Goal: Transaction & Acquisition: Purchase product/service

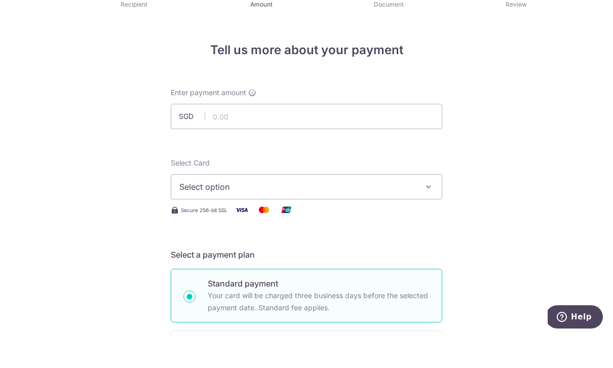
click button "Add Card" at bounding box center [0, 0] width 0 height 0
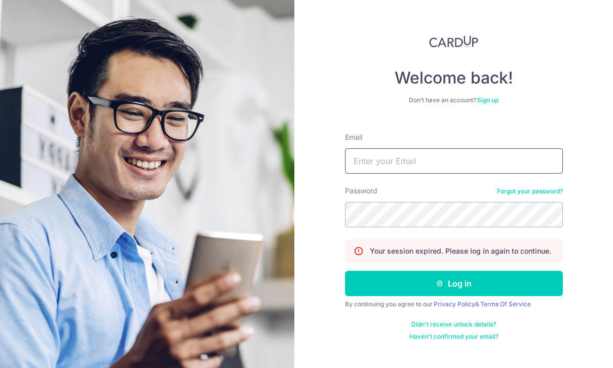
click at [516, 168] on input "Email" at bounding box center [454, 160] width 218 height 25
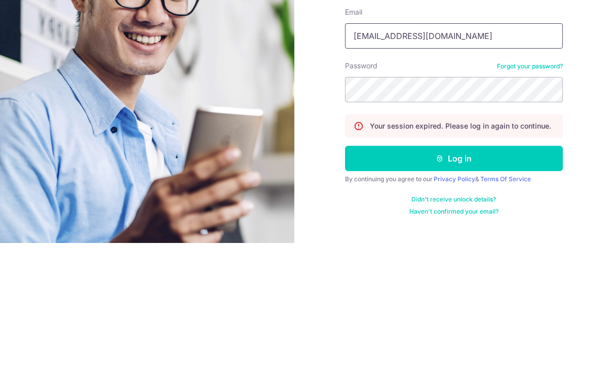
type input "[EMAIL_ADDRESS][DOMAIN_NAME]"
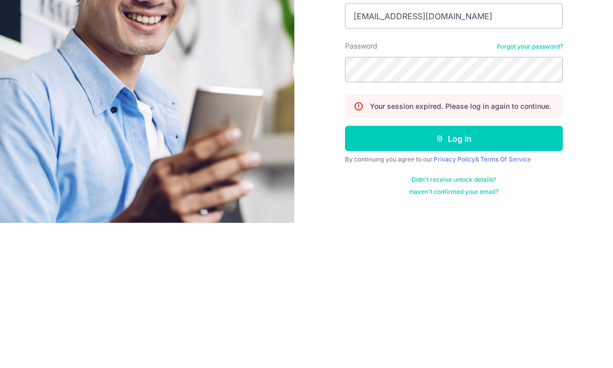
click at [518, 271] on button "Log in" at bounding box center [454, 283] width 218 height 25
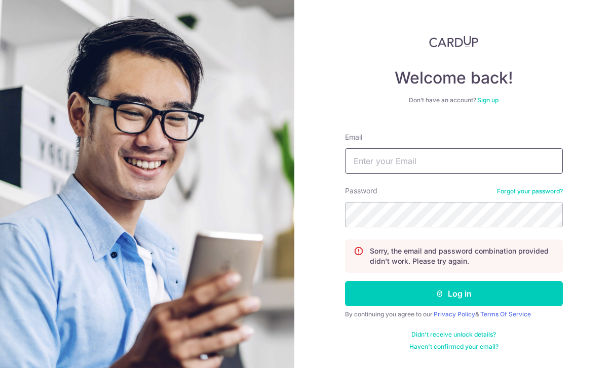
click at [525, 161] on input "Email" at bounding box center [454, 160] width 218 height 25
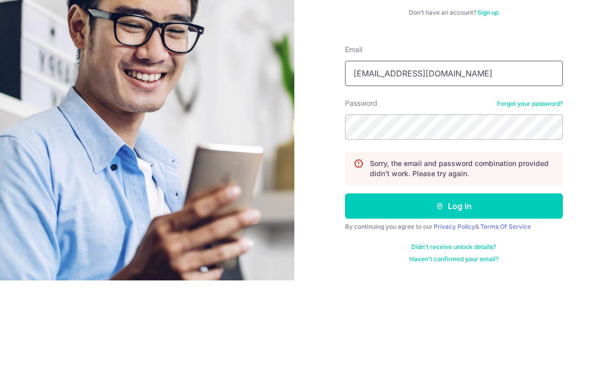
type input "[EMAIL_ADDRESS][DOMAIN_NAME]"
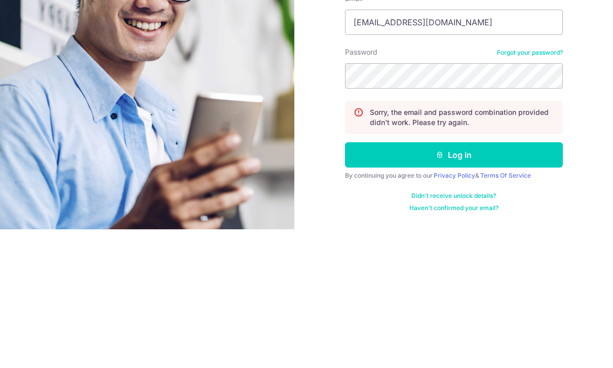
click at [486, 281] on button "Log in" at bounding box center [454, 293] width 218 height 25
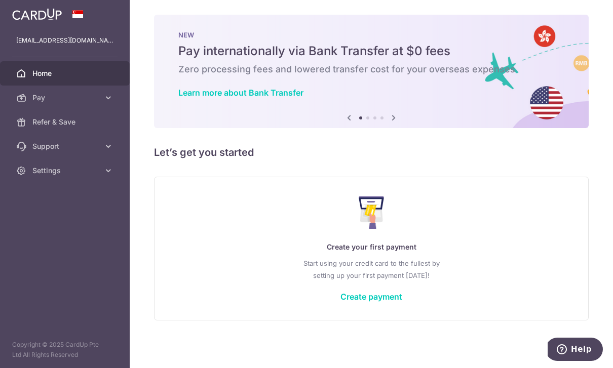
scroll to position [10, 0]
click at [0, 0] on icon "button" at bounding box center [0, 0] width 0 height 0
click at [114, 99] on link "Pay" at bounding box center [65, 98] width 130 height 24
click at [44, 144] on span "Recipients" at bounding box center [65, 146] width 67 height 10
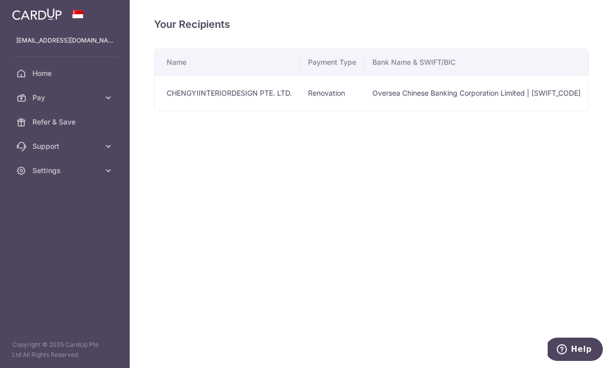
click at [155, 111] on td "CHENGYIINTERIORDESIGN PTE. LTD." at bounding box center [227, 93] width 145 height 35
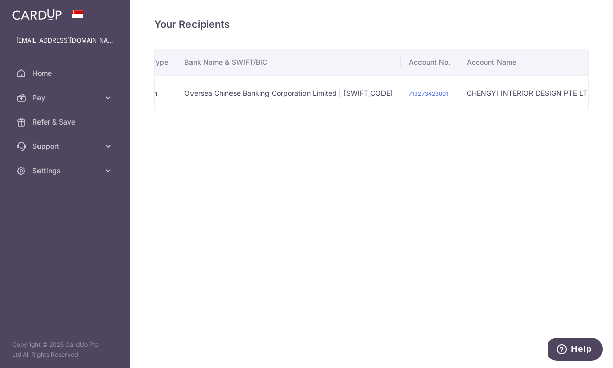
scroll to position [0, 188]
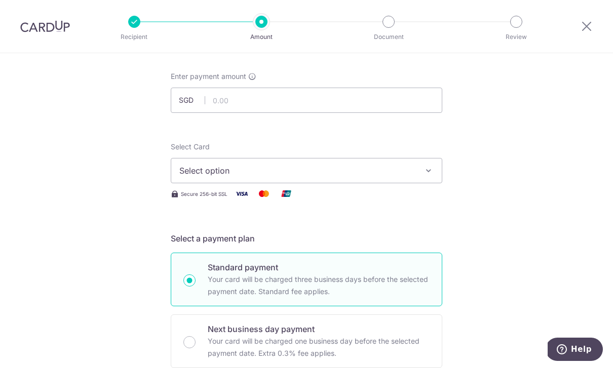
scroll to position [50, 0]
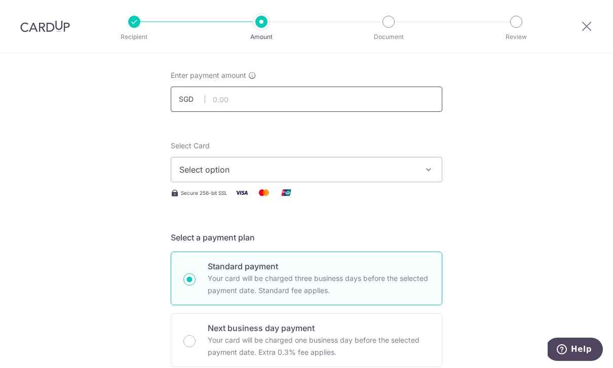
click at [421, 101] on input "text" at bounding box center [307, 99] width 272 height 25
click button "Add Card" at bounding box center [0, 0] width 0 height 0
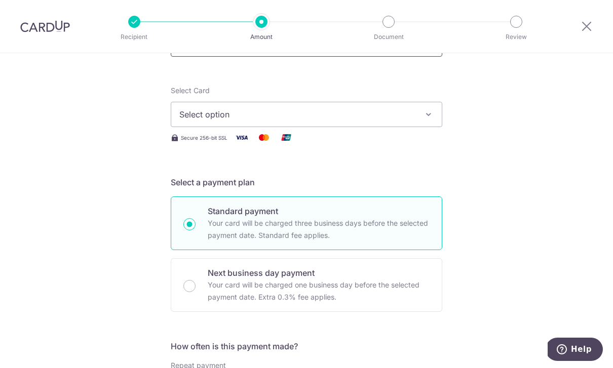
scroll to position [105, 0]
click at [421, 118] on button "Select option" at bounding box center [307, 113] width 272 height 25
type input "29,500.00"
click at [399, 147] on span "Add credit card" at bounding box center [316, 142] width 236 height 10
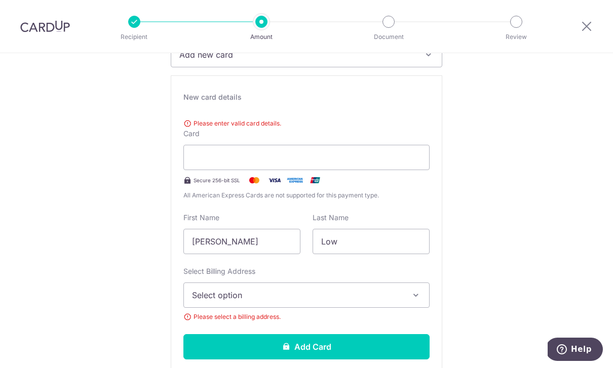
scroll to position [160, 0]
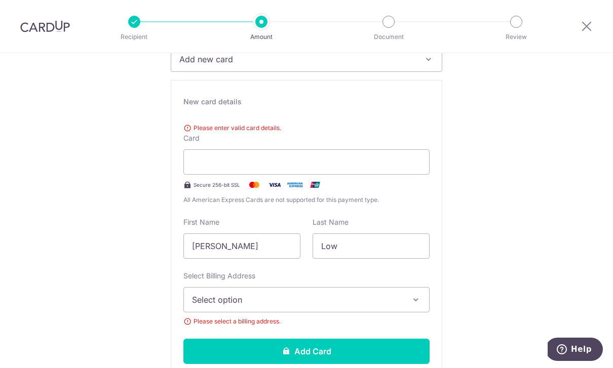
click at [261, 175] on div at bounding box center [306, 162] width 246 height 25
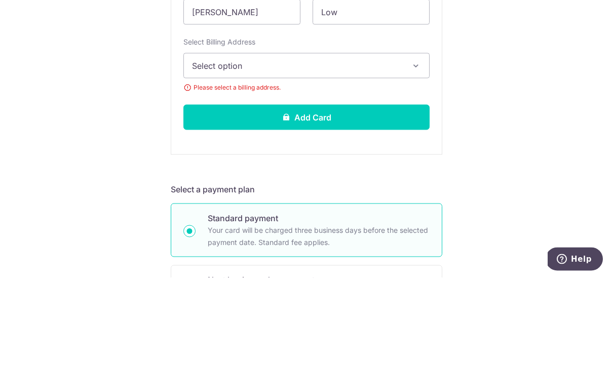
scroll to position [303, 0]
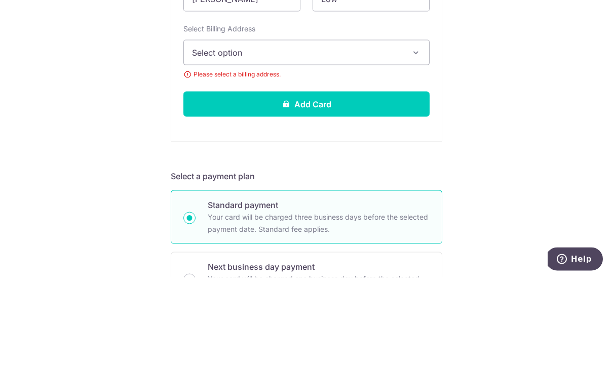
click at [408, 130] on button "Select option" at bounding box center [306, 142] width 246 height 25
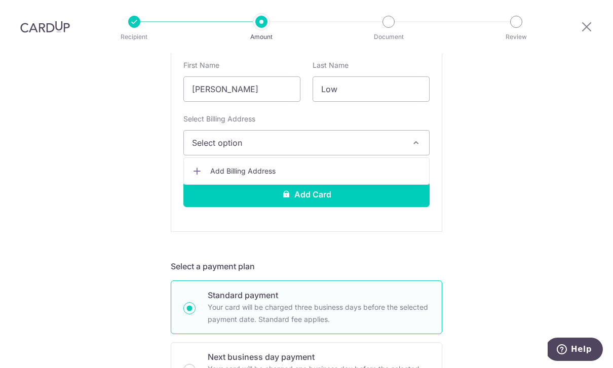
click at [413, 115] on div at bounding box center [306, 184] width 613 height 368
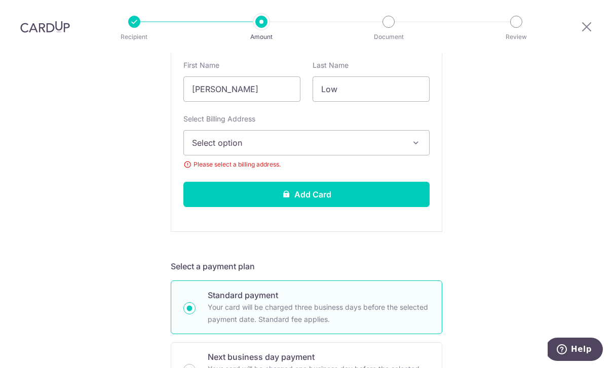
click at [415, 138] on icon "button" at bounding box center [416, 143] width 10 height 10
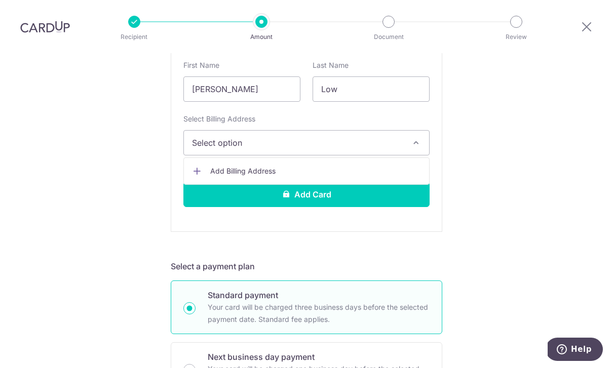
click at [376, 166] on span "Add Billing Address" at bounding box center [315, 171] width 211 height 10
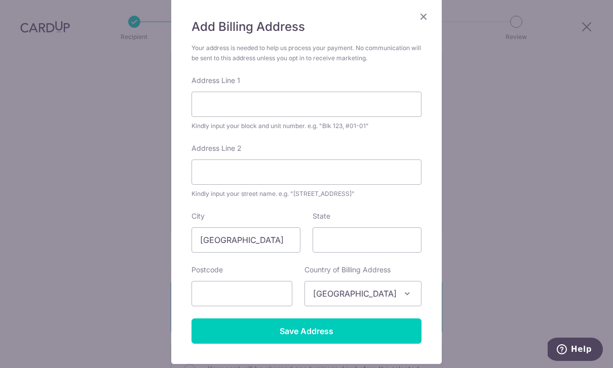
scroll to position [75, 0]
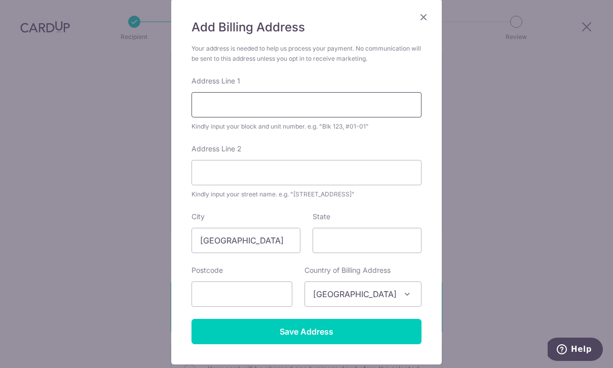
click at [384, 98] on input "Address Line 1" at bounding box center [307, 104] width 230 height 25
type input "Block 943 Jurong West St 91, #08-531"
type input "640943"
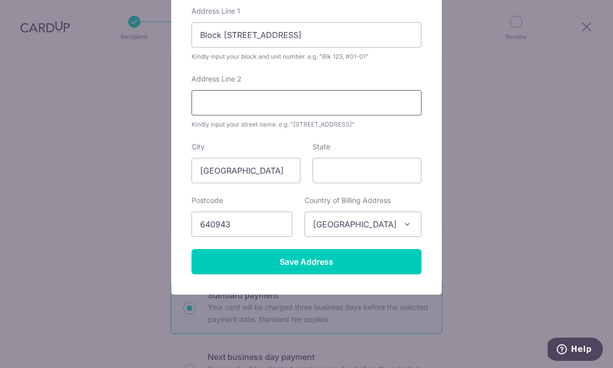
scroll to position [144, 0]
click at [307, 262] on input "Save Address" at bounding box center [307, 261] width 230 height 25
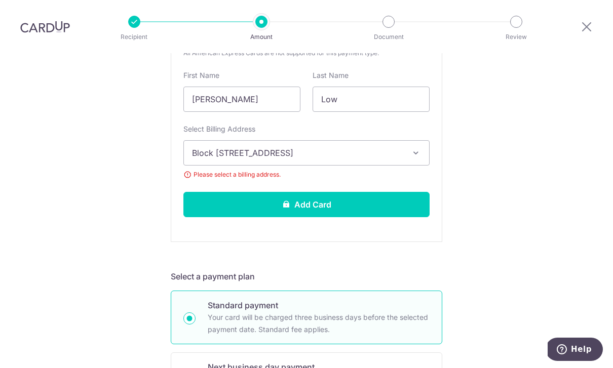
scroll to position [293, 0]
click at [420, 147] on icon "button" at bounding box center [416, 152] width 10 height 10
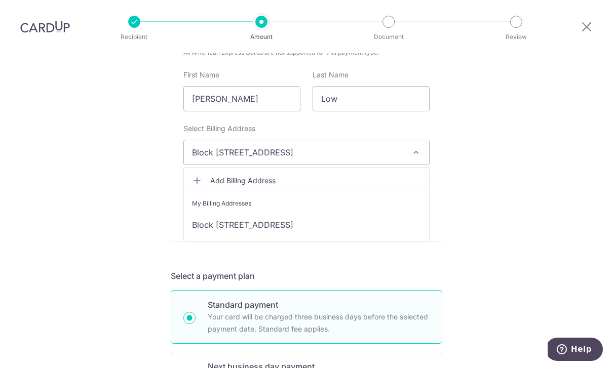
click at [394, 213] on link "Block [STREET_ADDRESS]" at bounding box center [306, 225] width 245 height 24
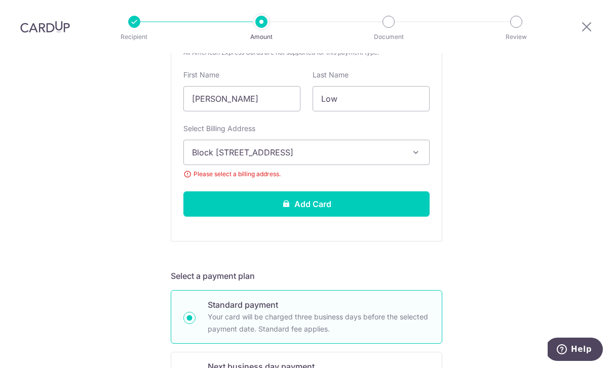
click at [240, 169] on span "Please select a billing address." at bounding box center [306, 174] width 246 height 10
click at [299, 146] on span "Block [STREET_ADDRESS]" at bounding box center [297, 152] width 211 height 12
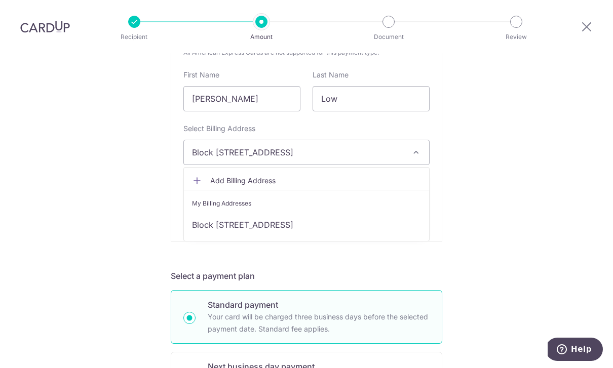
click at [286, 176] on span "Add Billing Address" at bounding box center [315, 181] width 211 height 10
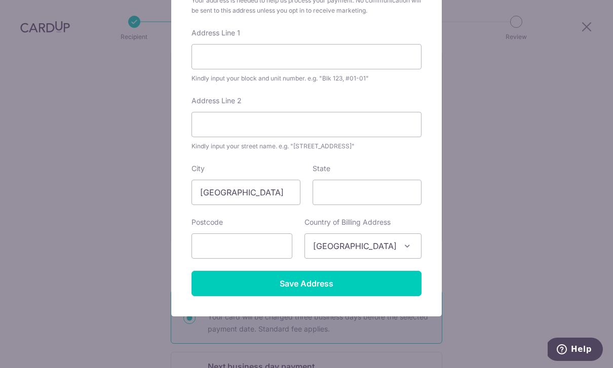
scroll to position [127, 0]
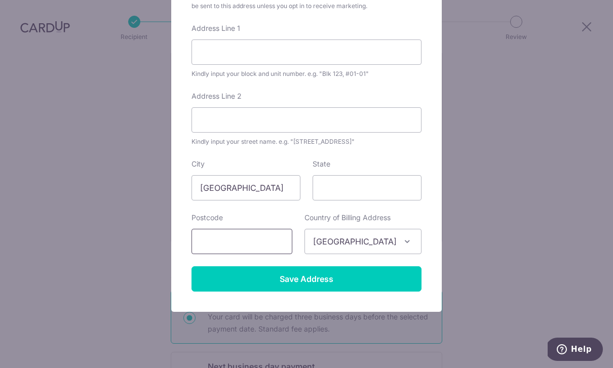
click at [276, 239] on input "text" at bounding box center [242, 241] width 101 height 25
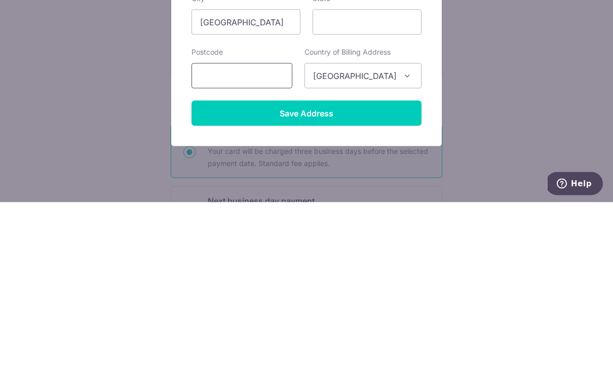
type input "640943"
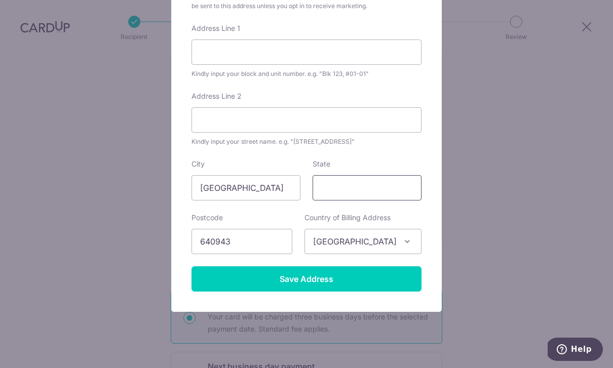
click at [390, 189] on input "State" at bounding box center [367, 187] width 109 height 25
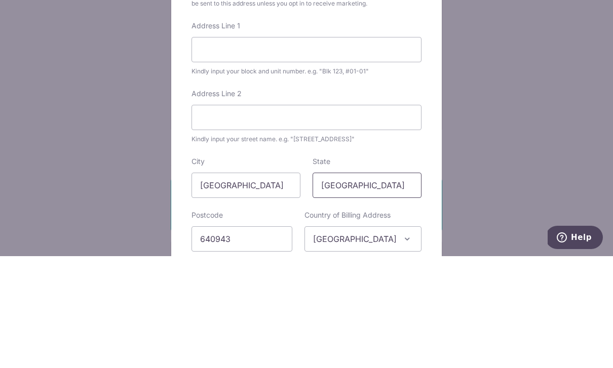
scroll to position [17, 0]
type input "[GEOGRAPHIC_DATA]"
click at [390, 150] on input "Address Line 1" at bounding box center [307, 162] width 230 height 25
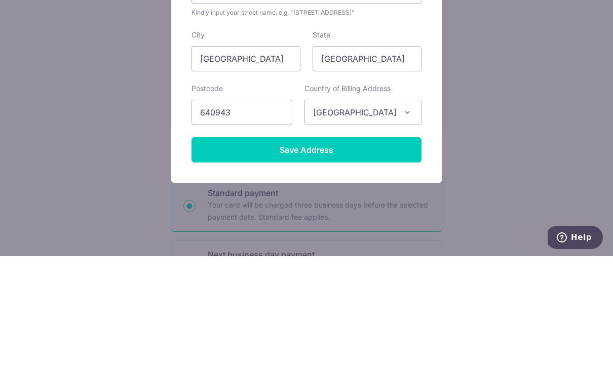
scroll to position [144, 0]
type input "943 Jurong West St 91 #08-531"
click at [367, 249] on input "Save Address" at bounding box center [307, 261] width 230 height 25
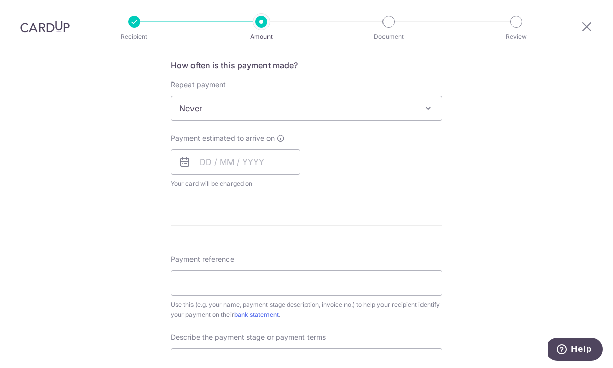
scroll to position [669, 0]
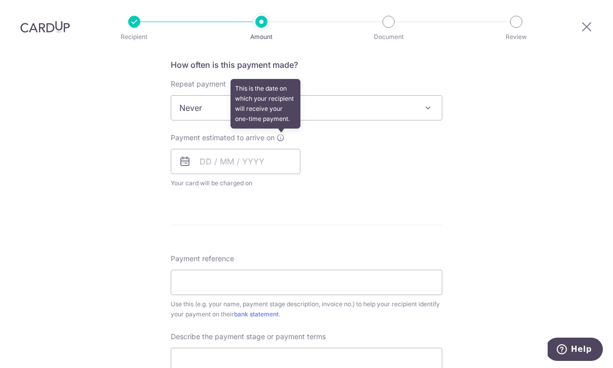
click at [285, 134] on span at bounding box center [281, 138] width 8 height 8
click at [204, 149] on input "text" at bounding box center [236, 161] width 130 height 25
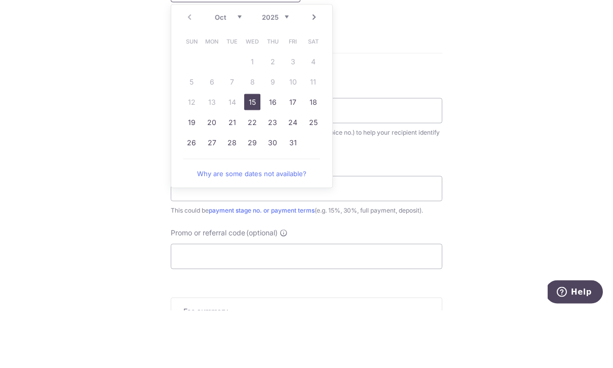
scroll to position [786, 0]
click at [274, 87] on table "Sun Mon Tue Wed Thu Fri Sat 1 2 3 4 5 6 7 8 9 10 11 12 13 14 15 16 17 18 19 20 …" at bounding box center [252, 148] width 142 height 122
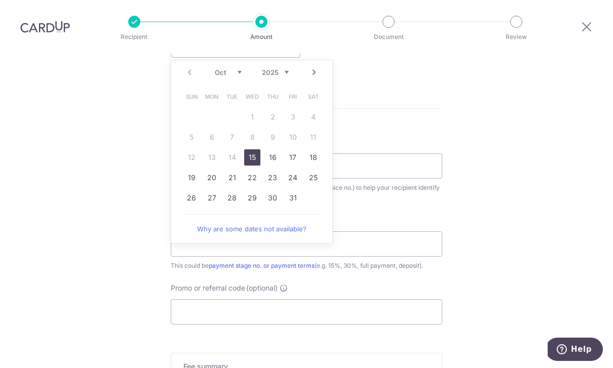
click at [280, 219] on link "Why are some dates not available?" at bounding box center [251, 229] width 137 height 20
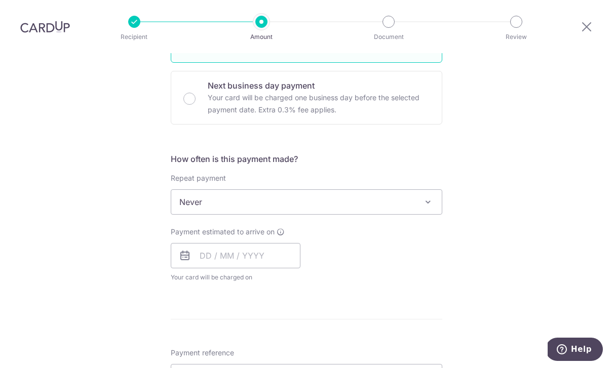
scroll to position [576, 0]
click at [439, 189] on span "Never" at bounding box center [306, 201] width 271 height 24
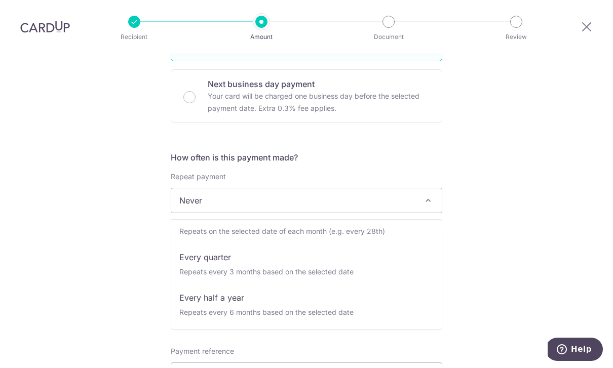
scroll to position [101, 0]
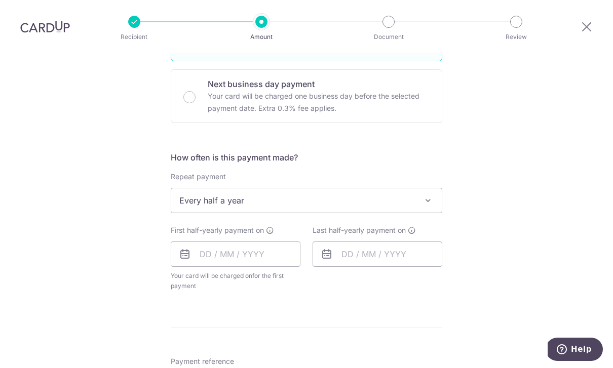
click at [426, 195] on span at bounding box center [428, 201] width 12 height 12
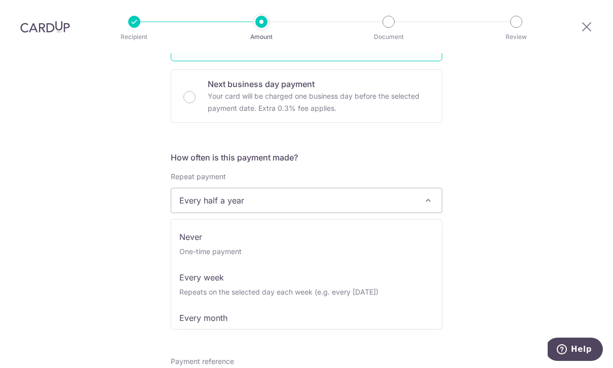
scroll to position [0, 0]
select select "1"
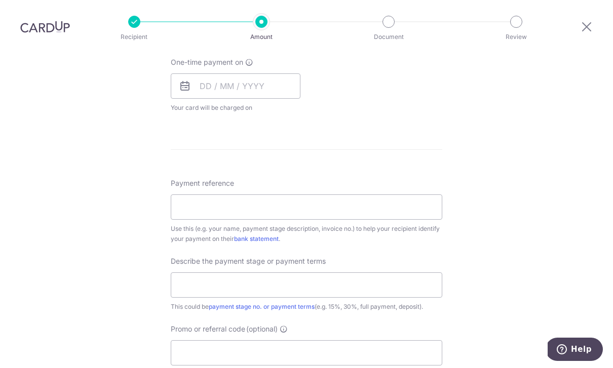
scroll to position [745, 0]
click at [416, 194] on input "Payment reference" at bounding box center [307, 206] width 272 height 25
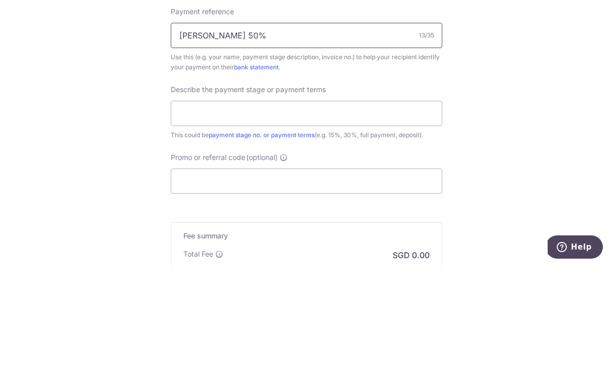
scroll to position [817, 0]
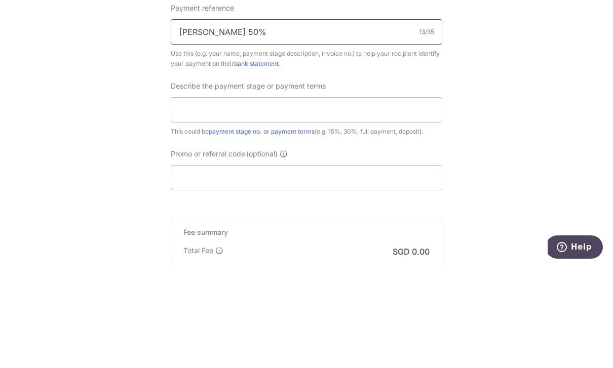
type input "SY Justin 50%"
click at [403, 200] on input "text" at bounding box center [307, 212] width 272 height 25
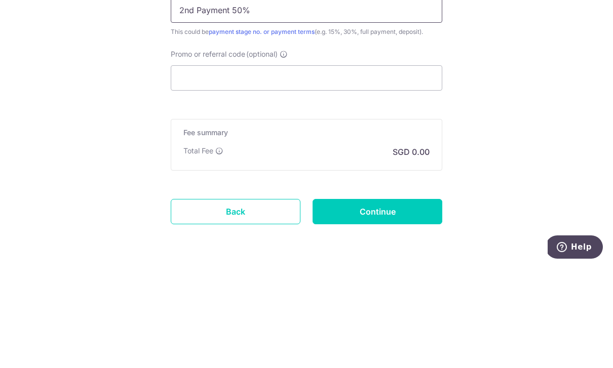
scroll to position [923, 0]
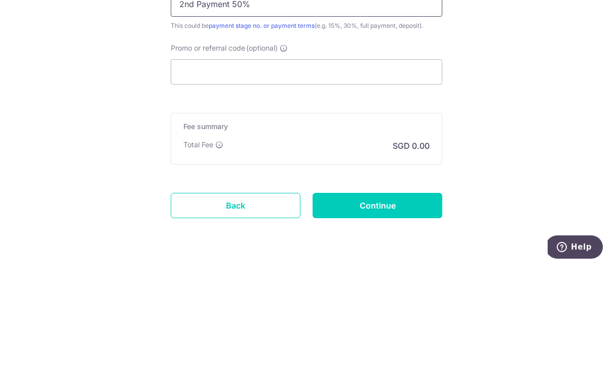
type input "2nd Payment 50%"
click at [414, 162] on input "Promo or referral code (optional)" at bounding box center [307, 174] width 272 height 25
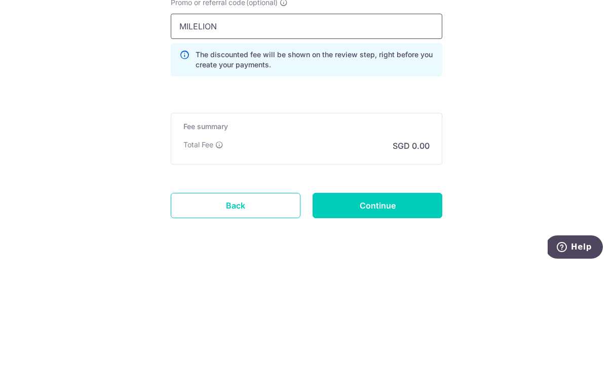
type input "MILELION"
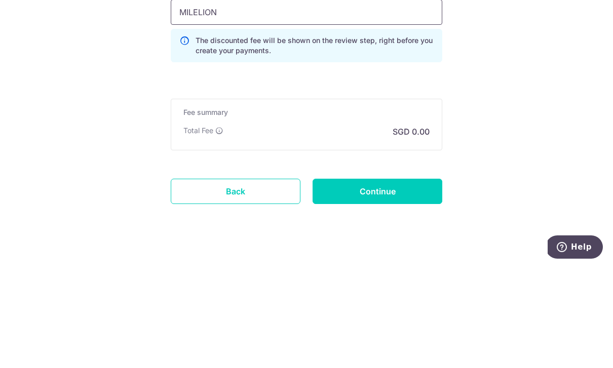
scroll to position [955, 0]
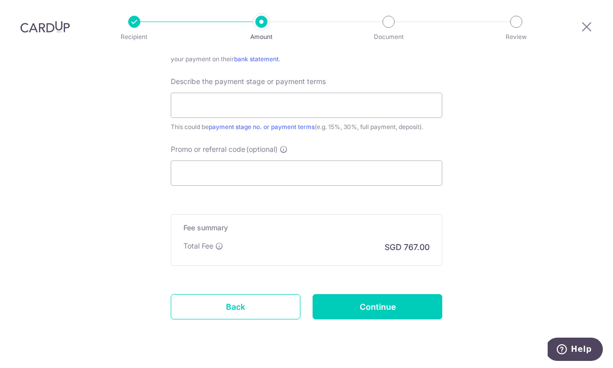
scroll to position [641, 0]
click at [388, 295] on input "Continue" at bounding box center [378, 307] width 130 height 25
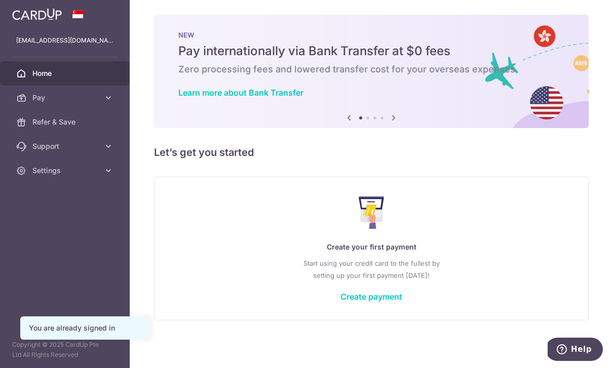
scroll to position [10, 0]
click at [341, 302] on link "Create payment" at bounding box center [372, 297] width 62 height 10
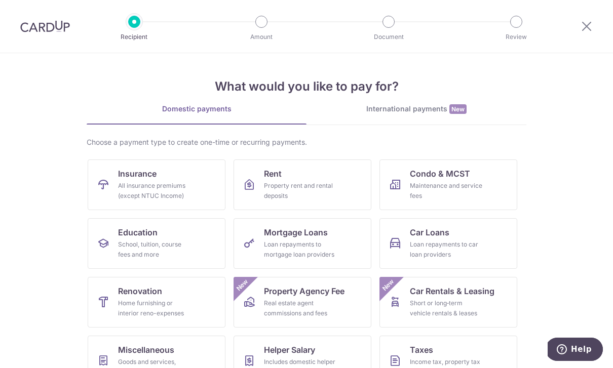
click at [590, 23] on icon at bounding box center [587, 26] width 12 height 13
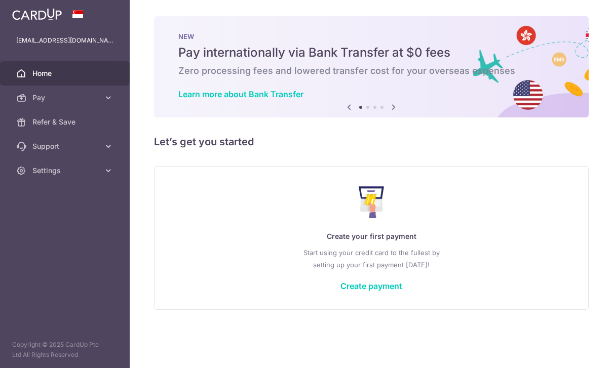
click at [0, 0] on header at bounding box center [0, 0] width 0 height 0
click at [0, 0] on icon "button" at bounding box center [0, 0] width 0 height 0
click at [113, 98] on icon at bounding box center [108, 98] width 10 height 10
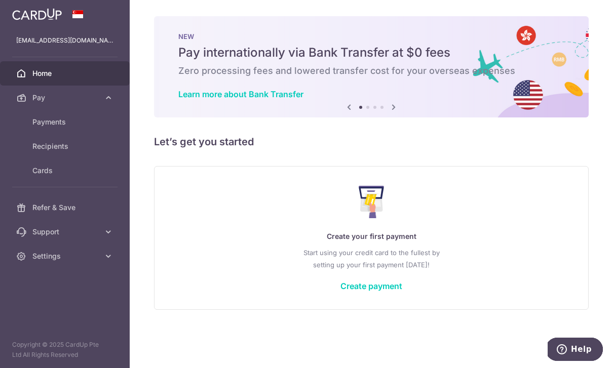
click at [38, 146] on span "Recipients" at bounding box center [65, 146] width 67 height 10
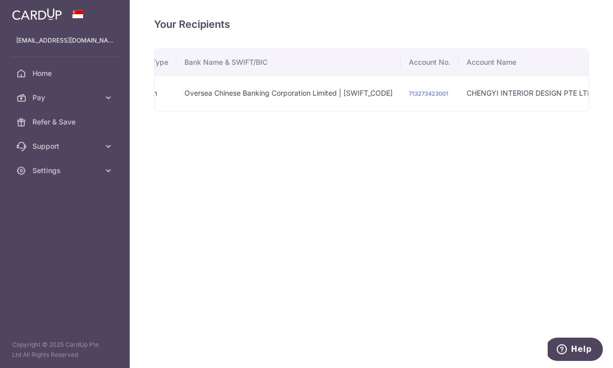
scroll to position [0, 188]
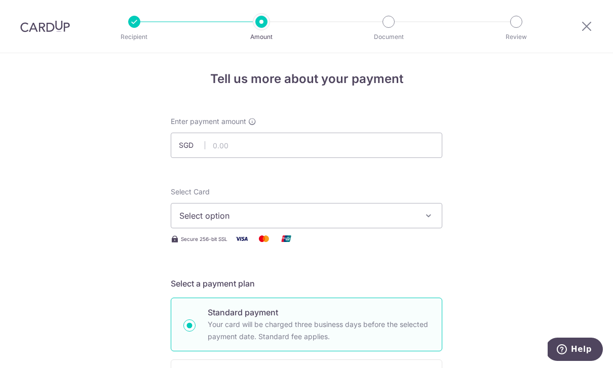
scroll to position [4, 0]
click at [416, 140] on input "text" at bounding box center [307, 144] width 272 height 25
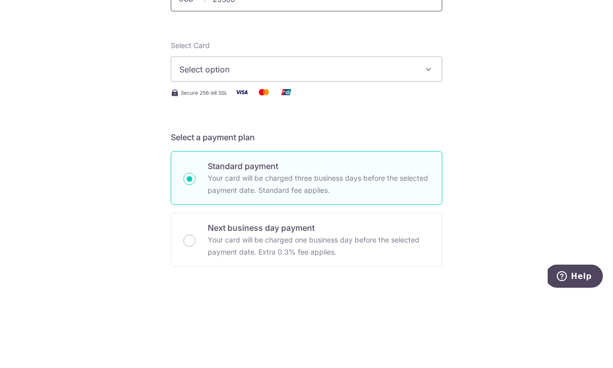
scroll to position [77, 0]
click at [434, 130] on button "Select option" at bounding box center [307, 142] width 272 height 25
type input "29,500.00"
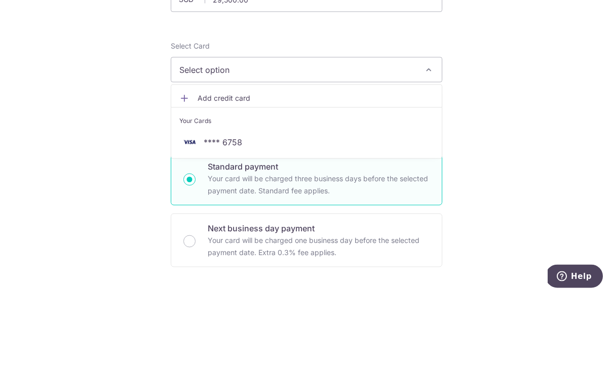
scroll to position [32, 0]
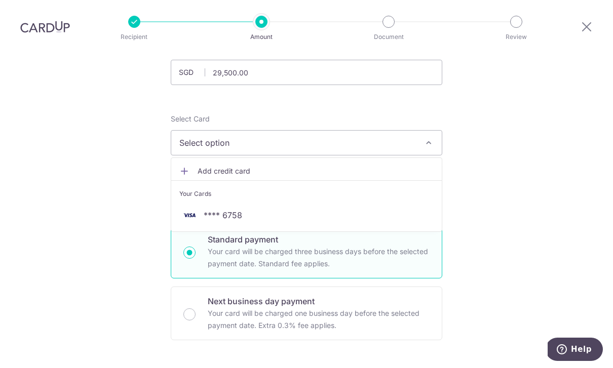
click at [406, 209] on span "**** 6758" at bounding box center [306, 215] width 254 height 12
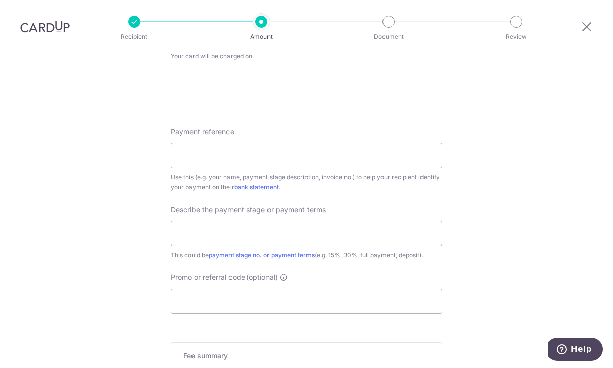
scroll to position [462, 0]
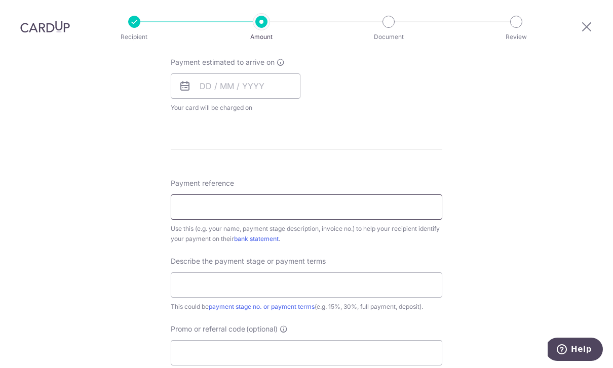
click at [409, 195] on input "Payment reference" at bounding box center [307, 207] width 272 height 25
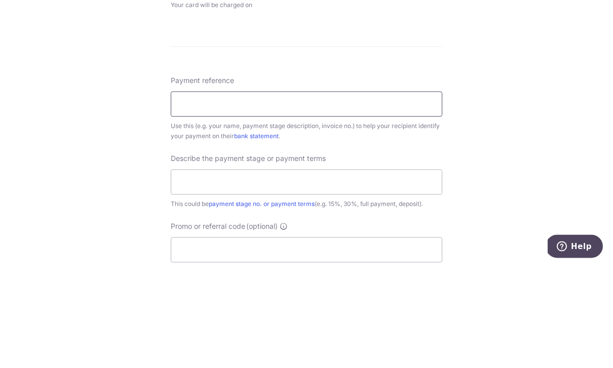
type input "s"
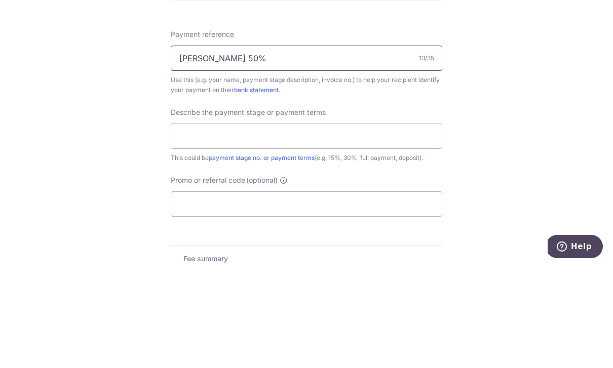
scroll to position [534, 0]
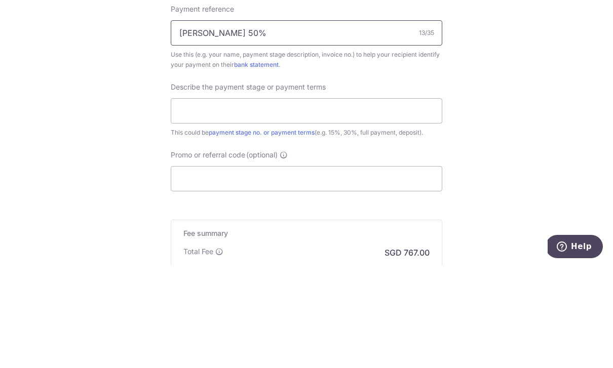
type input "[PERSON_NAME] 50%"
click at [393, 201] on input "text" at bounding box center [307, 213] width 272 height 25
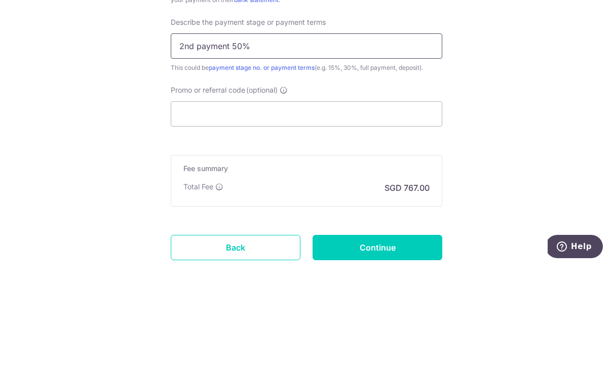
scroll to position [615, 0]
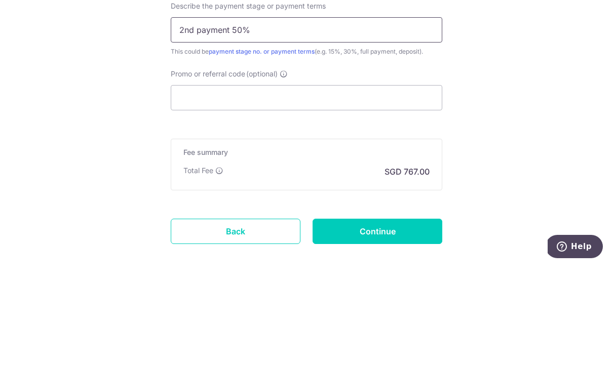
type input "2nd payment 50%"
click at [382, 188] on input "Promo or referral code (optional)" at bounding box center [307, 200] width 272 height 25
type input "m"
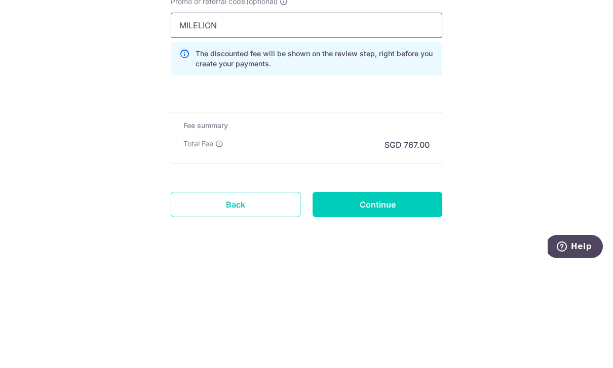
scroll to position [687, 0]
type input "MILELION"
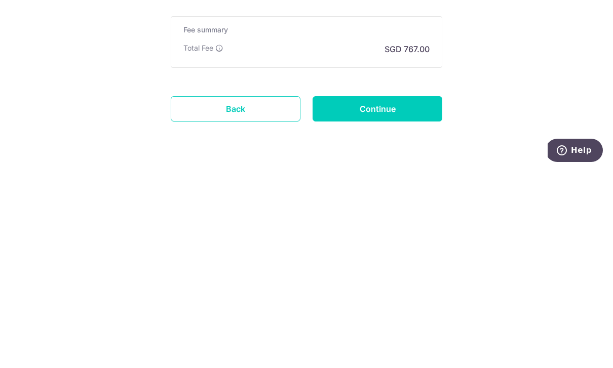
scroll to position [32, 0]
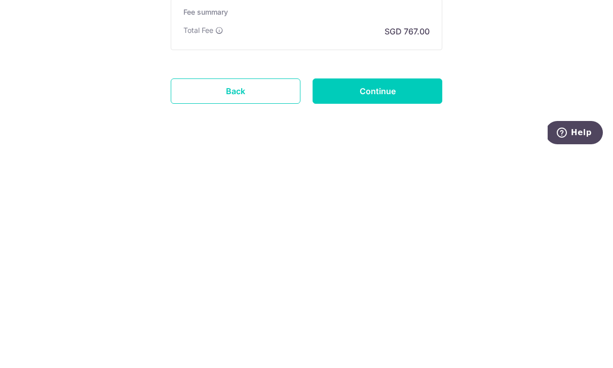
click at [403, 295] on input "Continue" at bounding box center [378, 307] width 130 height 25
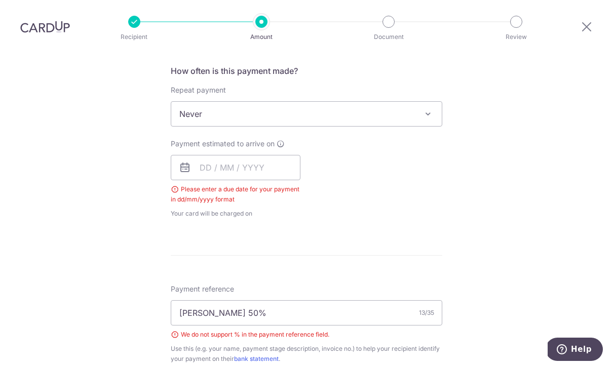
scroll to position [381, 0]
click at [344, 300] on input "[PERSON_NAME] 50%" at bounding box center [307, 312] width 272 height 25
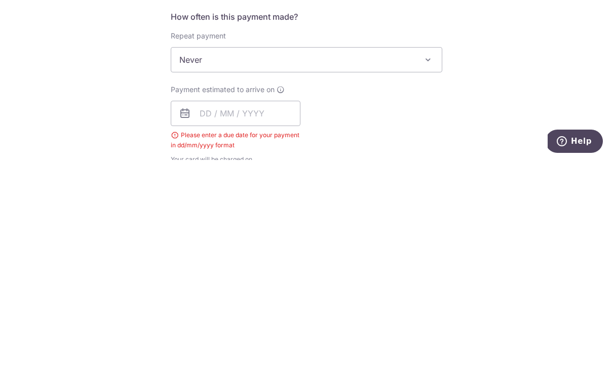
scroll to position [228, 0]
type input "[PERSON_NAME] 2nd Payment"
click at [205, 308] on input "text" at bounding box center [236, 320] width 130 height 25
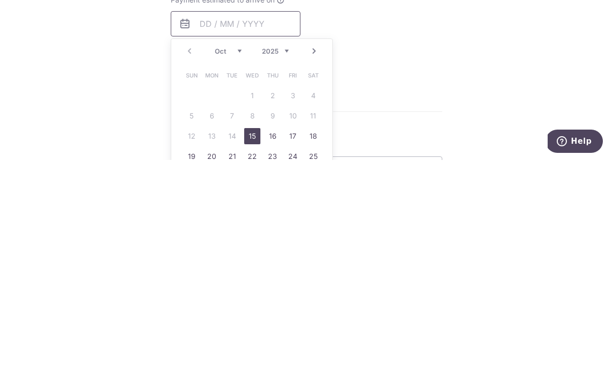
scroll to position [317, 0]
click at [254, 336] on link "15" at bounding box center [252, 344] width 16 height 16
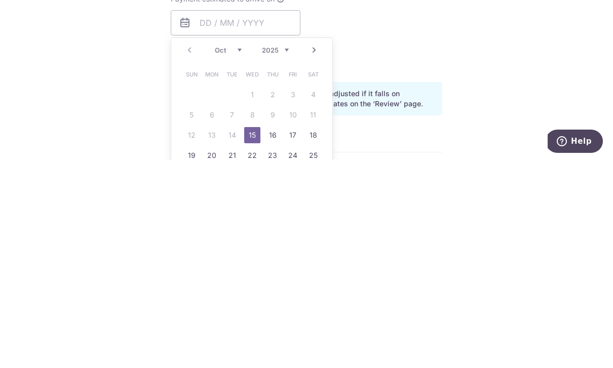
type input "[DATE]"
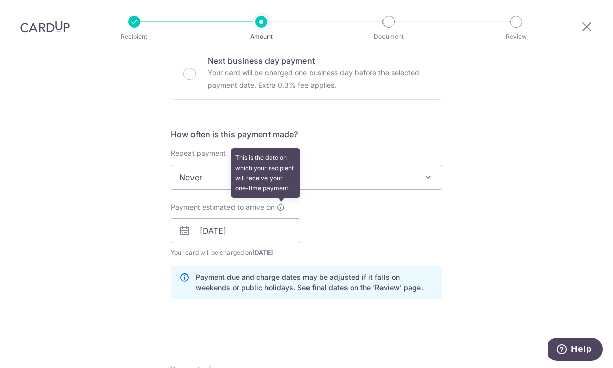
click at [284, 203] on icon at bounding box center [281, 207] width 8 height 8
click at [555, 201] on div "Tell us more about your payment Enter payment amount SGD 29,500.00 29500.00 Sel…" at bounding box center [306, 279] width 613 height 1086
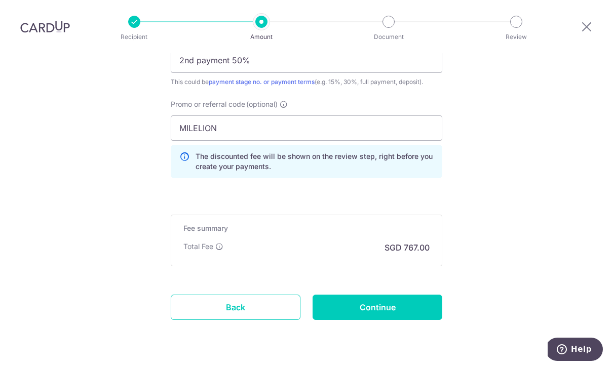
scroll to position [742, 0]
click at [399, 295] on input "Continue" at bounding box center [378, 307] width 130 height 25
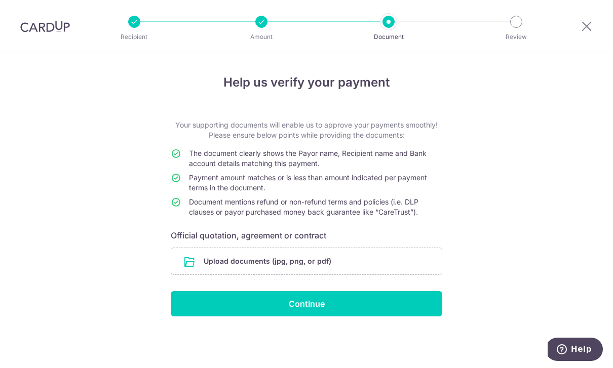
click at [361, 270] on input "file" at bounding box center [306, 261] width 271 height 26
click at [325, 267] on input "file" at bounding box center [306, 261] width 271 height 26
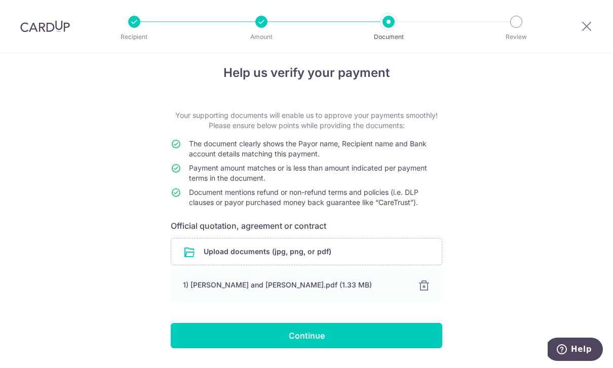
scroll to position [9, 0]
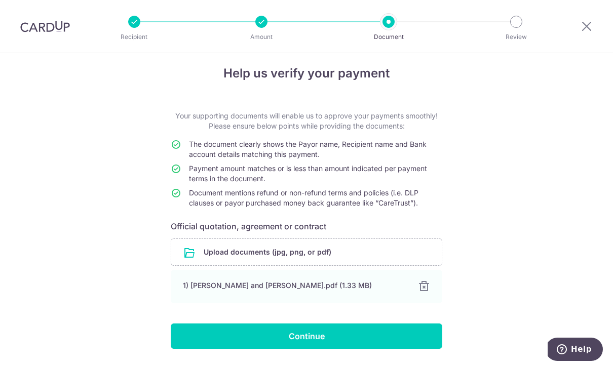
click at [300, 255] on input "file" at bounding box center [306, 252] width 271 height 26
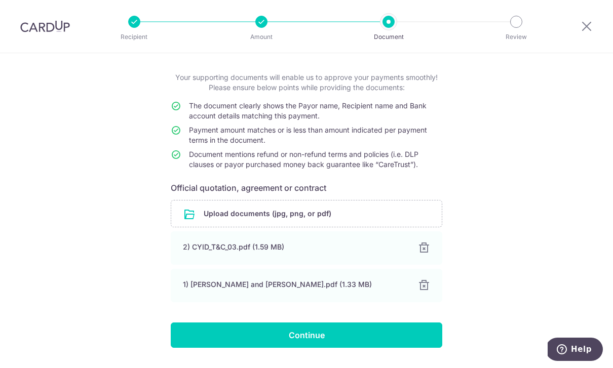
scroll to position [47, 0]
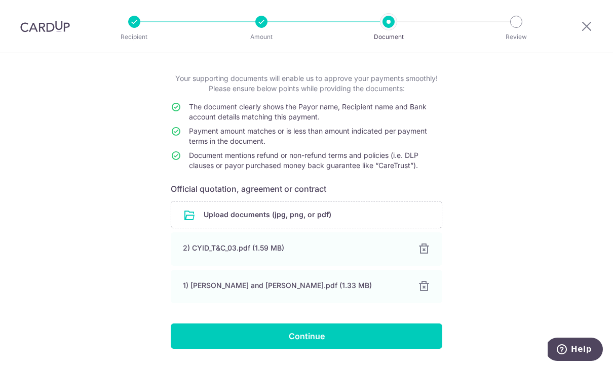
click at [340, 339] on input "Continue" at bounding box center [307, 336] width 272 height 25
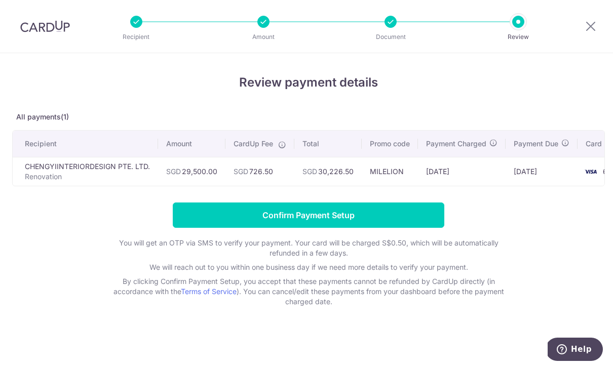
click at [260, 211] on input "Confirm Payment Setup" at bounding box center [309, 215] width 272 height 25
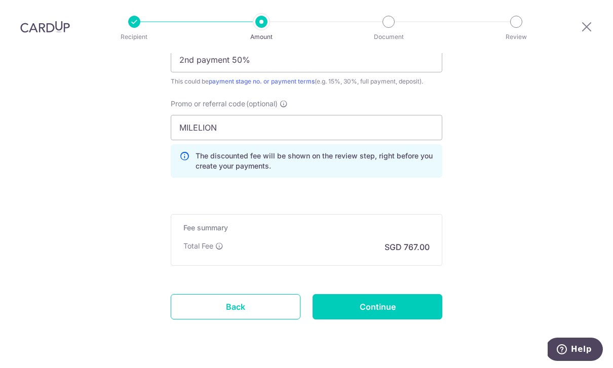
scroll to position [770, 0]
click at [410, 295] on input "Continue" at bounding box center [378, 307] width 130 height 25
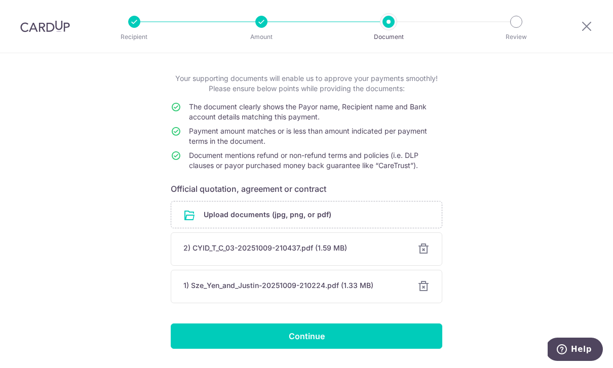
scroll to position [47, 0]
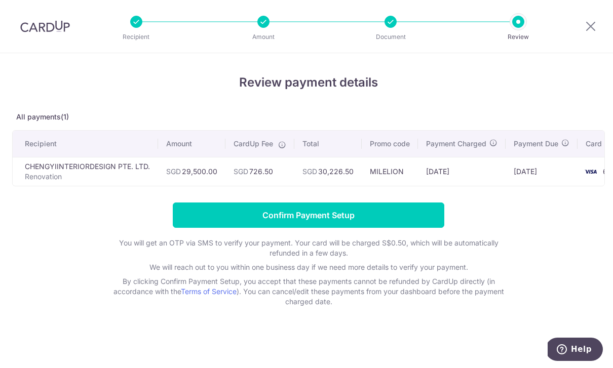
click at [383, 213] on input "Confirm Payment Setup" at bounding box center [309, 215] width 272 height 25
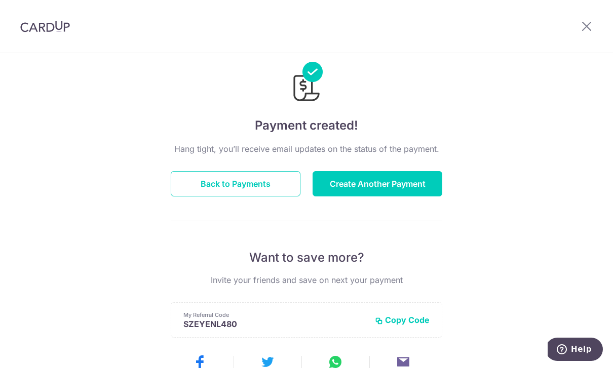
scroll to position [18, 0]
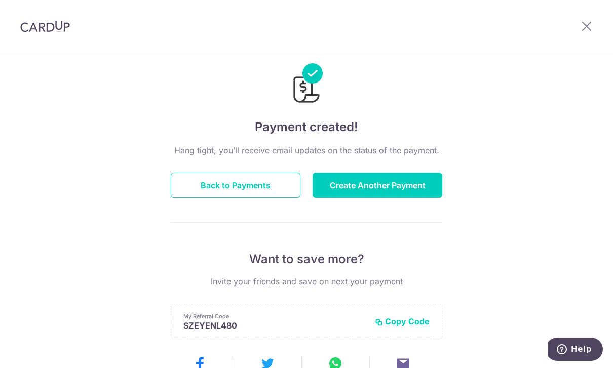
click at [199, 191] on button "Back to Payments" at bounding box center [236, 185] width 130 height 25
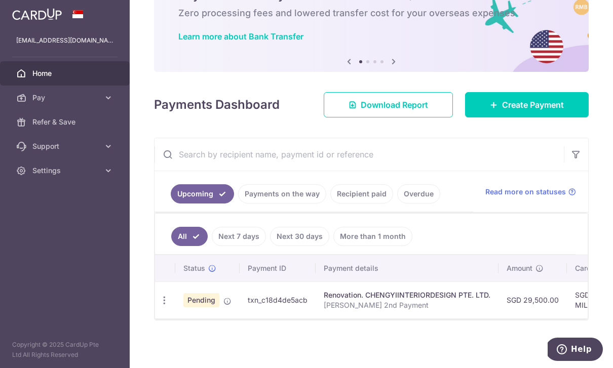
scroll to position [66, 0]
click at [324, 311] on p "[PERSON_NAME] 2nd Payment" at bounding box center [407, 306] width 167 height 10
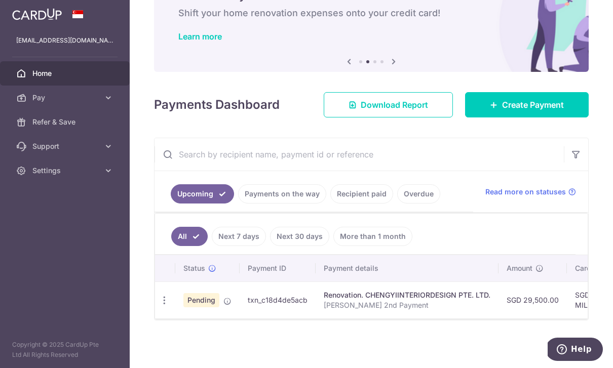
click at [183, 308] on span "Pending" at bounding box center [201, 300] width 36 height 14
click at [159, 306] on icon "button" at bounding box center [164, 300] width 11 height 11
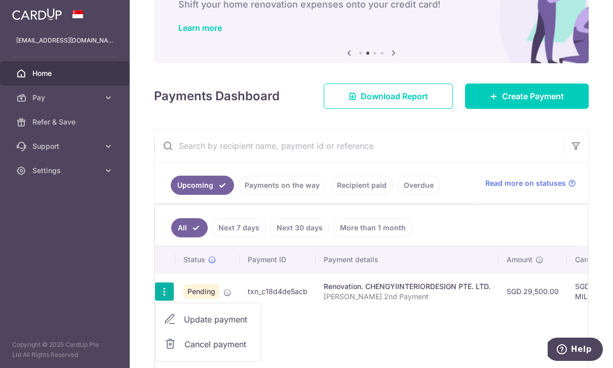
click at [452, 253] on div at bounding box center [306, 184] width 613 height 368
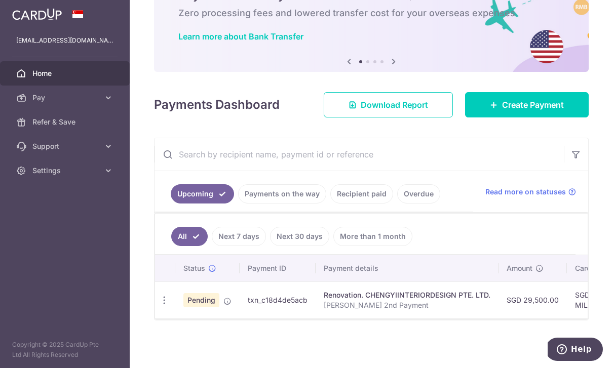
click at [159, 306] on icon "button" at bounding box center [164, 300] width 11 height 11
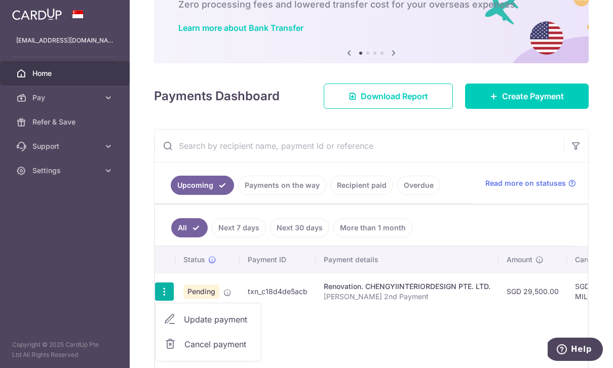
click at [427, 140] on div at bounding box center [306, 184] width 613 height 368
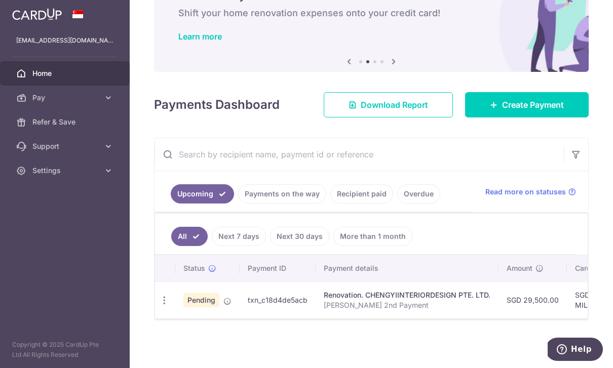
click at [390, 111] on span "Download Report" at bounding box center [394, 105] width 67 height 12
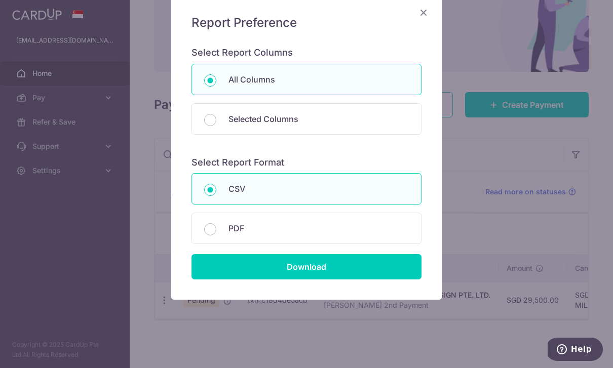
scroll to position [80, 0]
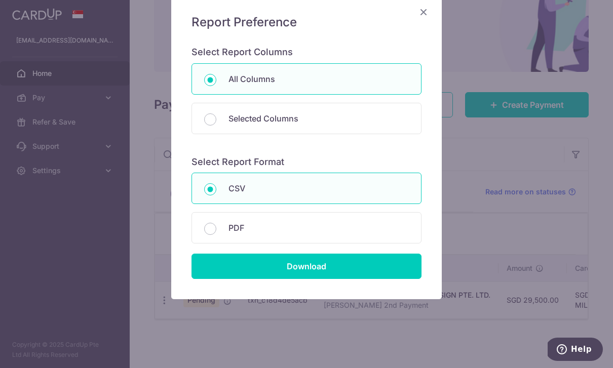
click at [288, 231] on p "PDF" at bounding box center [319, 228] width 180 height 12
click at [216, 231] on input "PDF" at bounding box center [210, 229] width 12 height 12
radio input "false"
radio input "true"
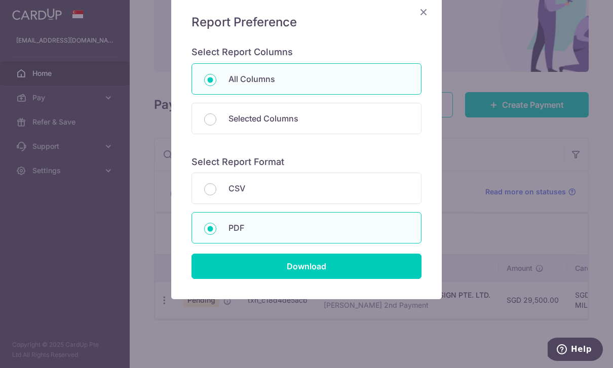
click at [254, 269] on input "Download" at bounding box center [307, 266] width 230 height 25
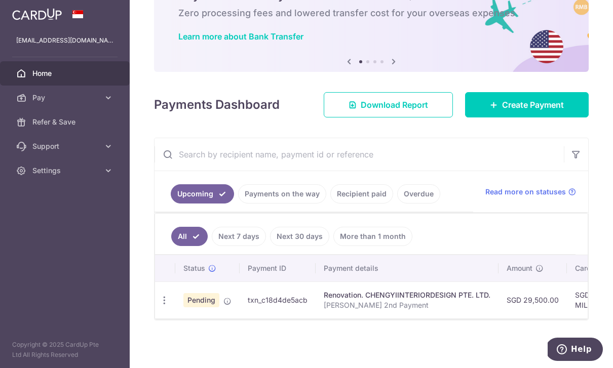
click at [238, 204] on link "Payments on the way" at bounding box center [282, 193] width 88 height 19
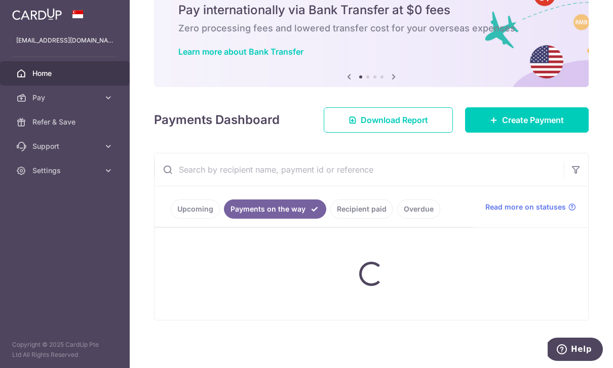
scroll to position [59, 0]
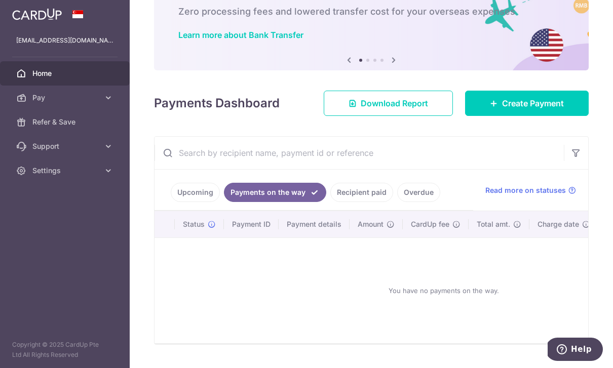
click at [171, 202] on link "Upcoming" at bounding box center [195, 192] width 49 height 19
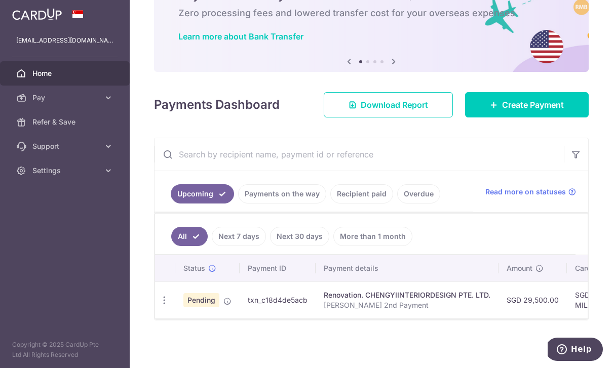
click at [330, 204] on link "Recipient paid" at bounding box center [361, 193] width 63 height 19
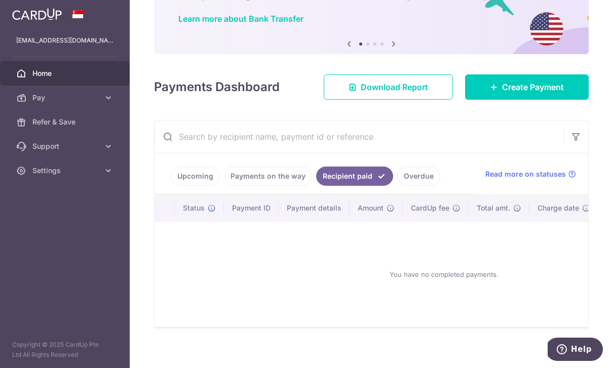
scroll to position [91, 0]
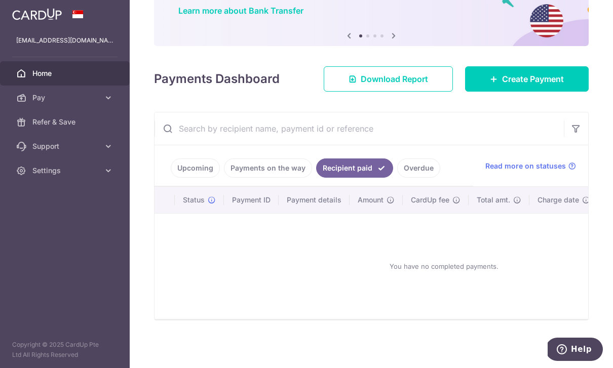
click at [171, 178] on link "Upcoming" at bounding box center [195, 168] width 49 height 19
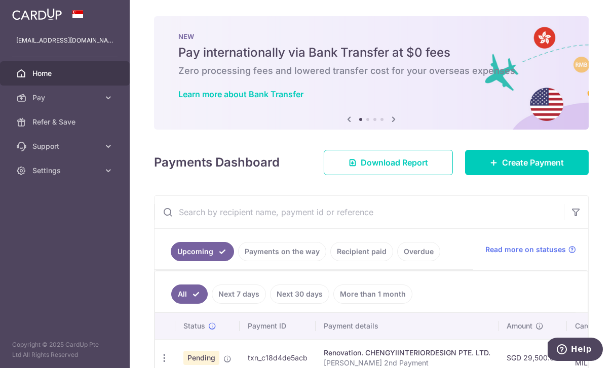
scroll to position [-1, 0]
click at [0, 0] on header at bounding box center [0, 0] width 0 height 0
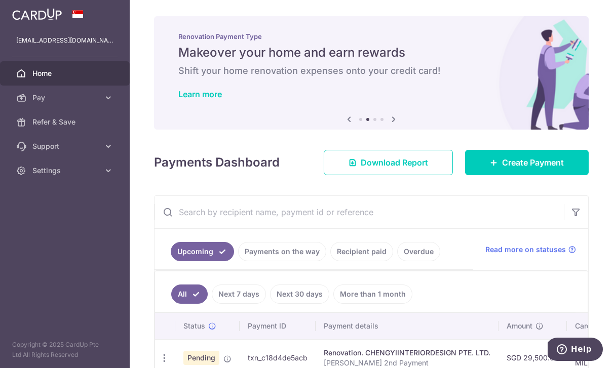
scroll to position [0, 0]
click at [0, 0] on icon "button" at bounding box center [0, 0] width 0 height 0
click at [102, 103] on link "Pay" at bounding box center [65, 98] width 130 height 24
click at [32, 128] on link "Payments" at bounding box center [65, 122] width 130 height 24
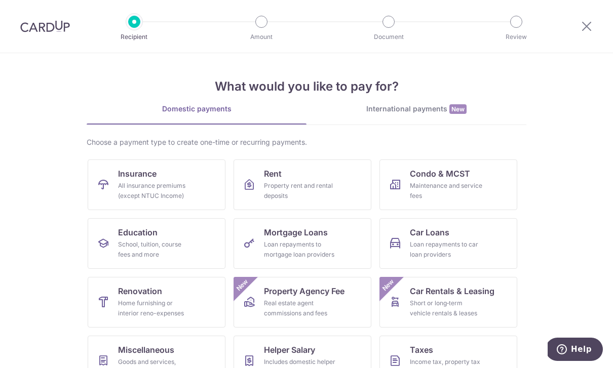
scroll to position [-2, 0]
click at [21, 26] on img at bounding box center [45, 26] width 50 height 12
click at [13, 31] on div at bounding box center [45, 26] width 90 height 53
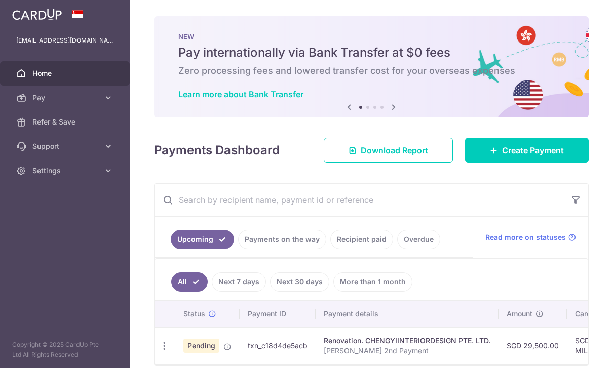
click at [0, 0] on header at bounding box center [0, 0] width 0 height 0
click at [0, 0] on button "button" at bounding box center [0, 0] width 0 height 0
click at [109, 98] on icon at bounding box center [108, 98] width 10 height 10
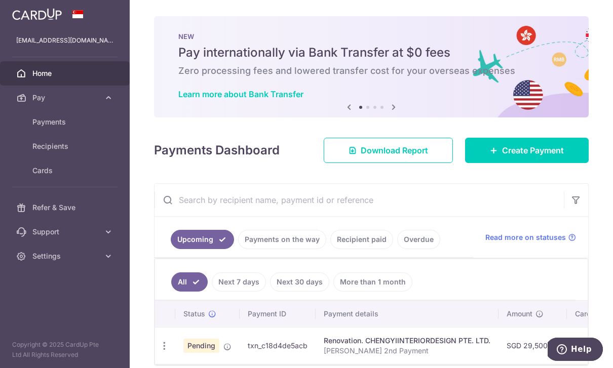
click at [63, 123] on span "Payments" at bounding box center [65, 122] width 67 height 10
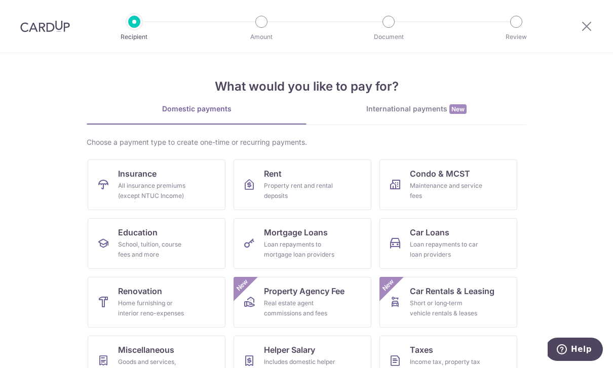
click at [584, 24] on icon at bounding box center [587, 26] width 12 height 13
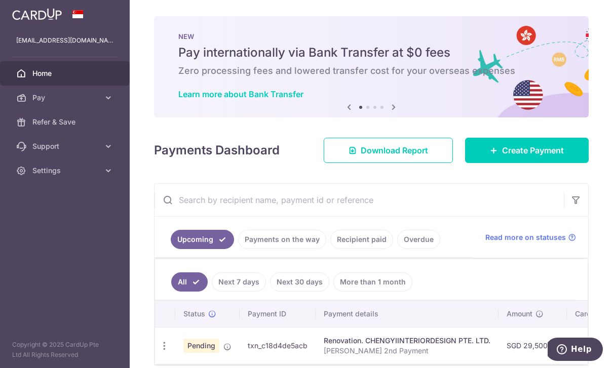
click at [0, 0] on icon "button" at bounding box center [0, 0] width 0 height 0
click at [108, 104] on link "Pay" at bounding box center [65, 98] width 130 height 24
click at [53, 170] on span "Cards" at bounding box center [65, 171] width 67 height 10
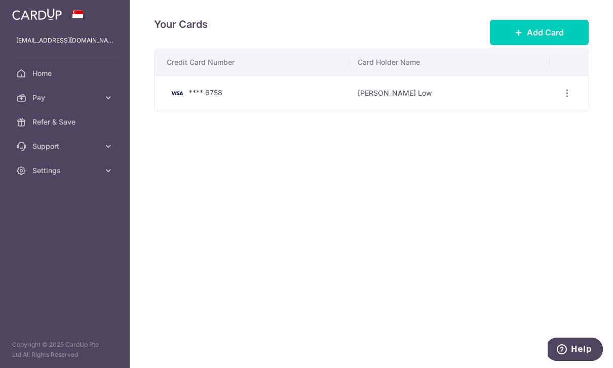
click at [569, 99] on icon "button" at bounding box center [567, 93] width 11 height 11
click at [459, 274] on div at bounding box center [306, 184] width 613 height 368
click at [350, 111] on td "Sze Yen Low" at bounding box center [450, 93] width 200 height 35
